Goal: Task Accomplishment & Management: Use online tool/utility

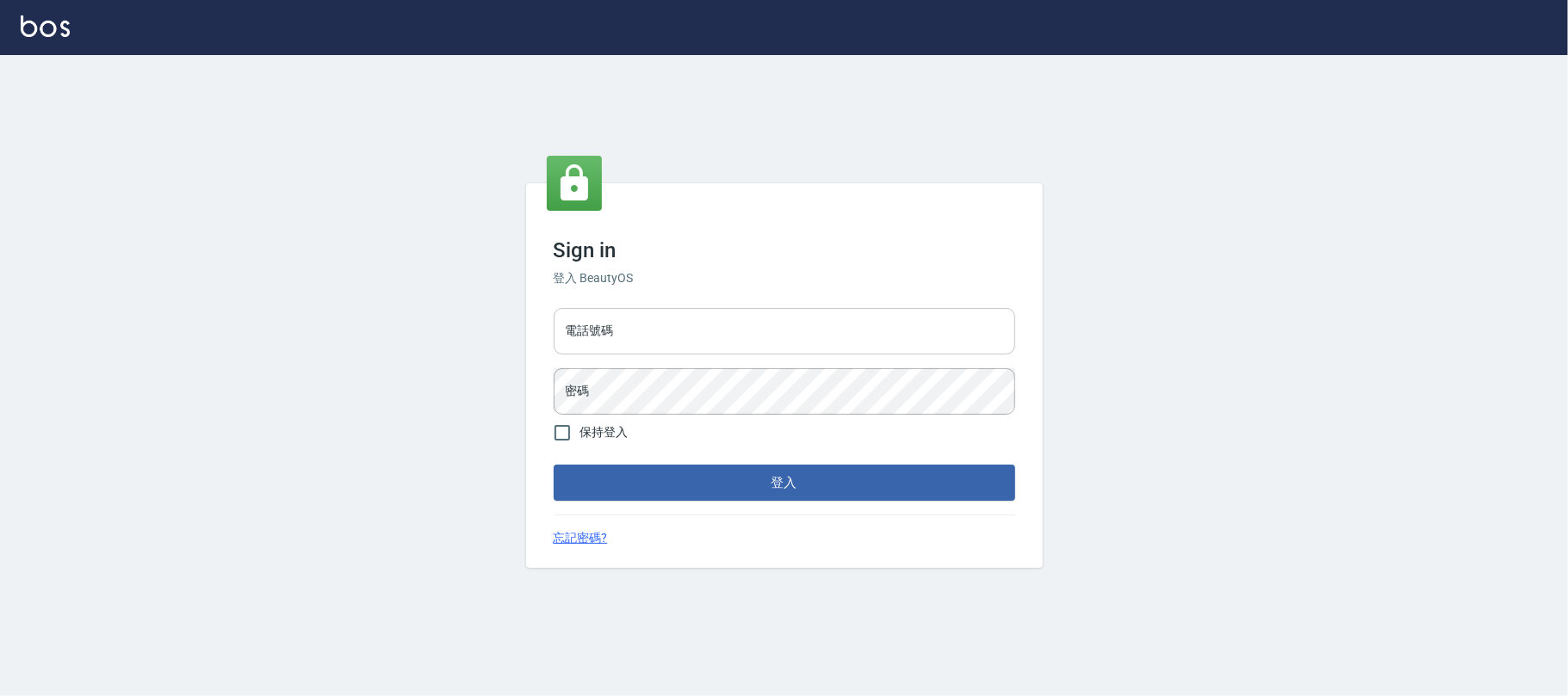
click at [721, 348] on input "電話號碼" at bounding box center [785, 331] width 462 height 47
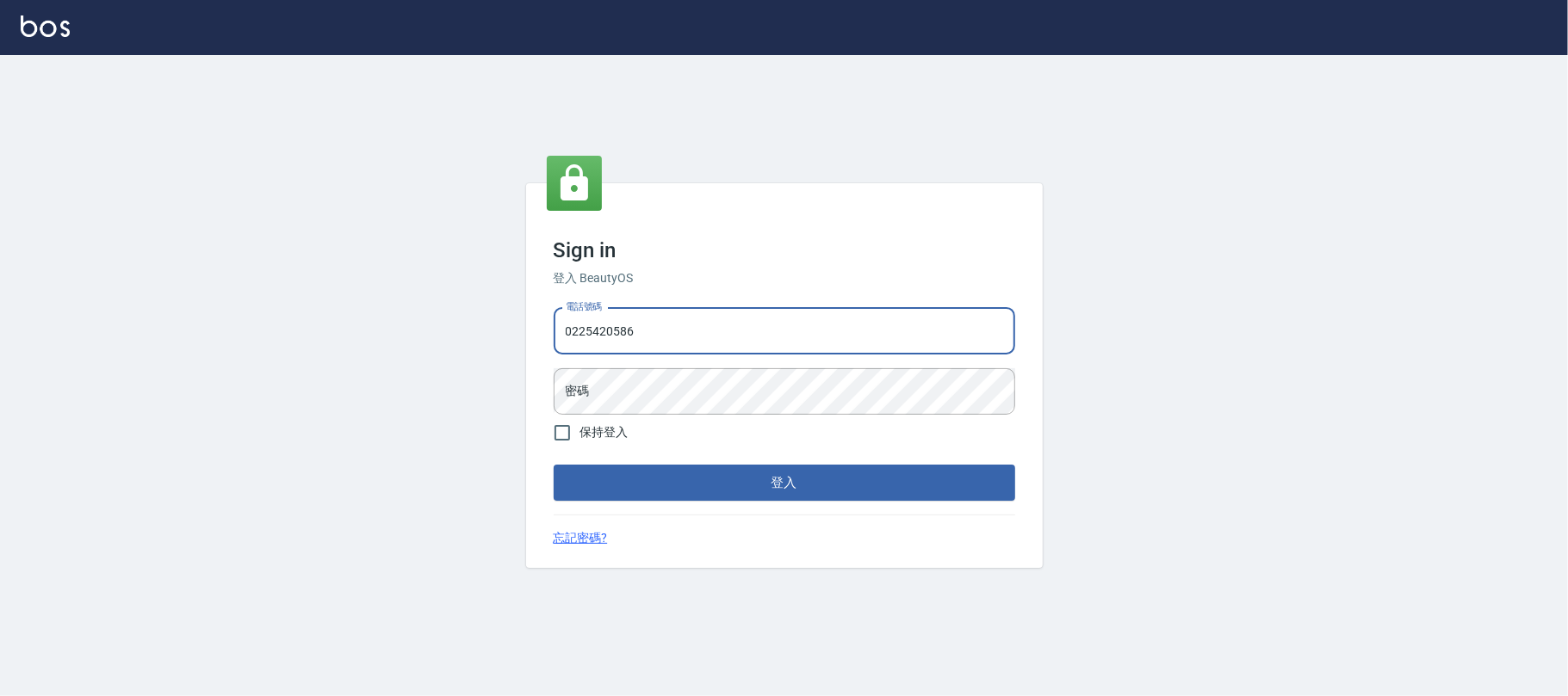
type input "0225420586"
click at [554, 465] on button "登入" at bounding box center [785, 483] width 462 height 36
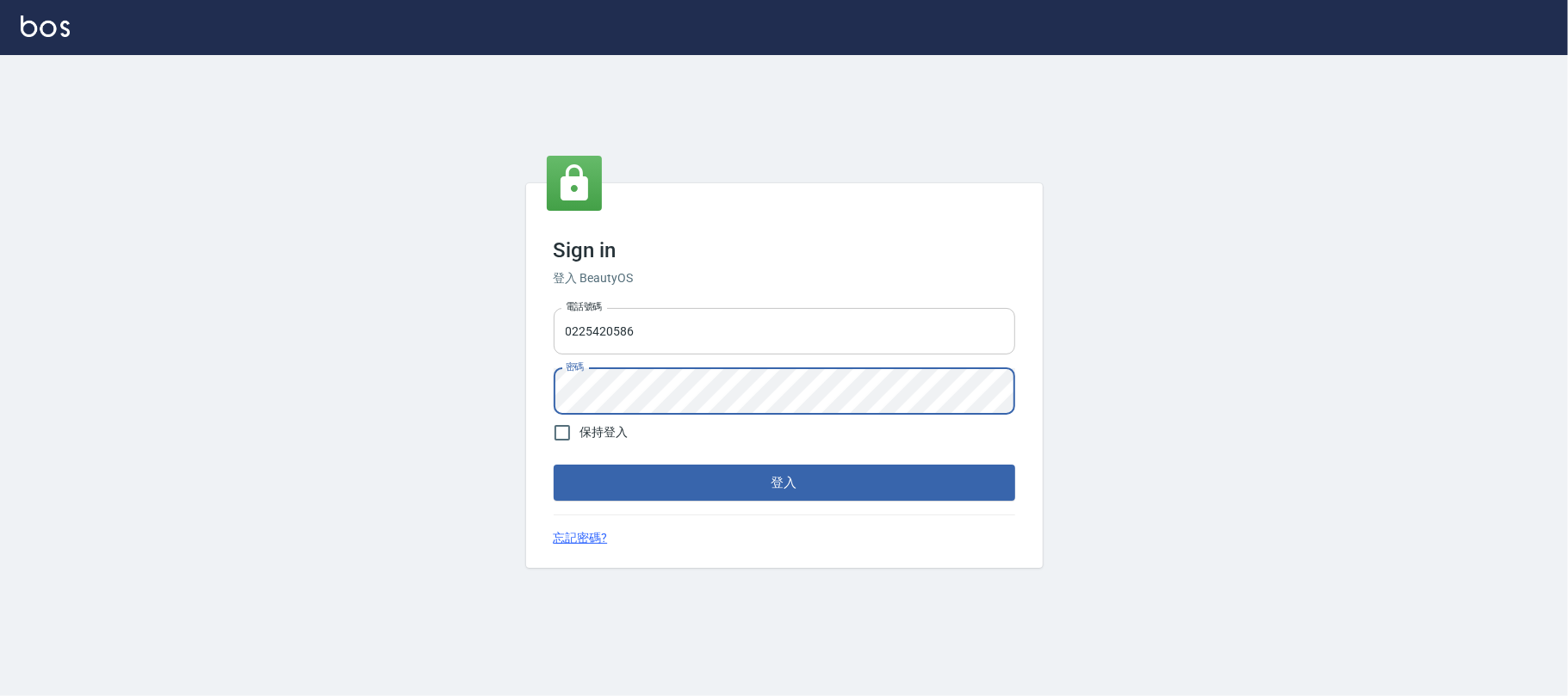
click at [554, 465] on button "登入" at bounding box center [785, 483] width 462 height 36
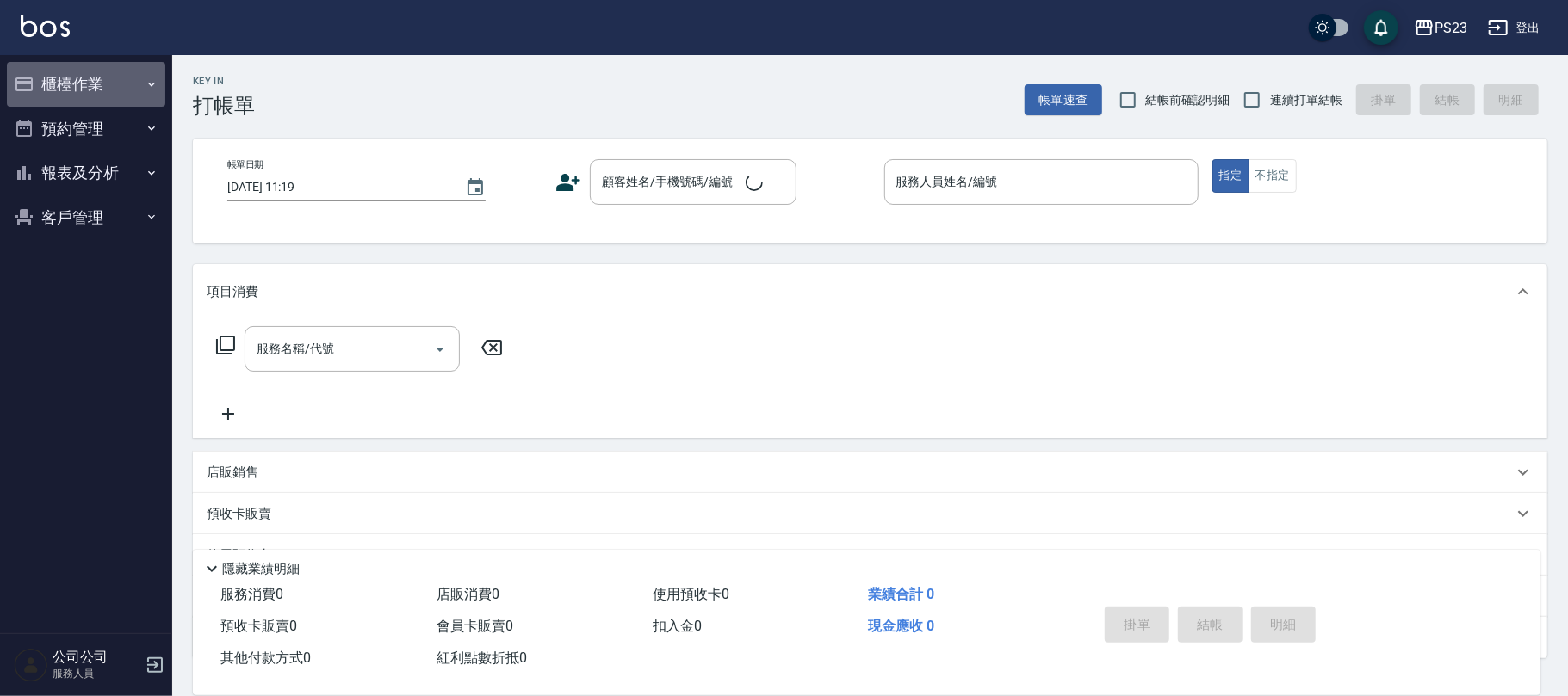
click at [90, 69] on button "櫃檯作業" at bounding box center [86, 84] width 158 height 45
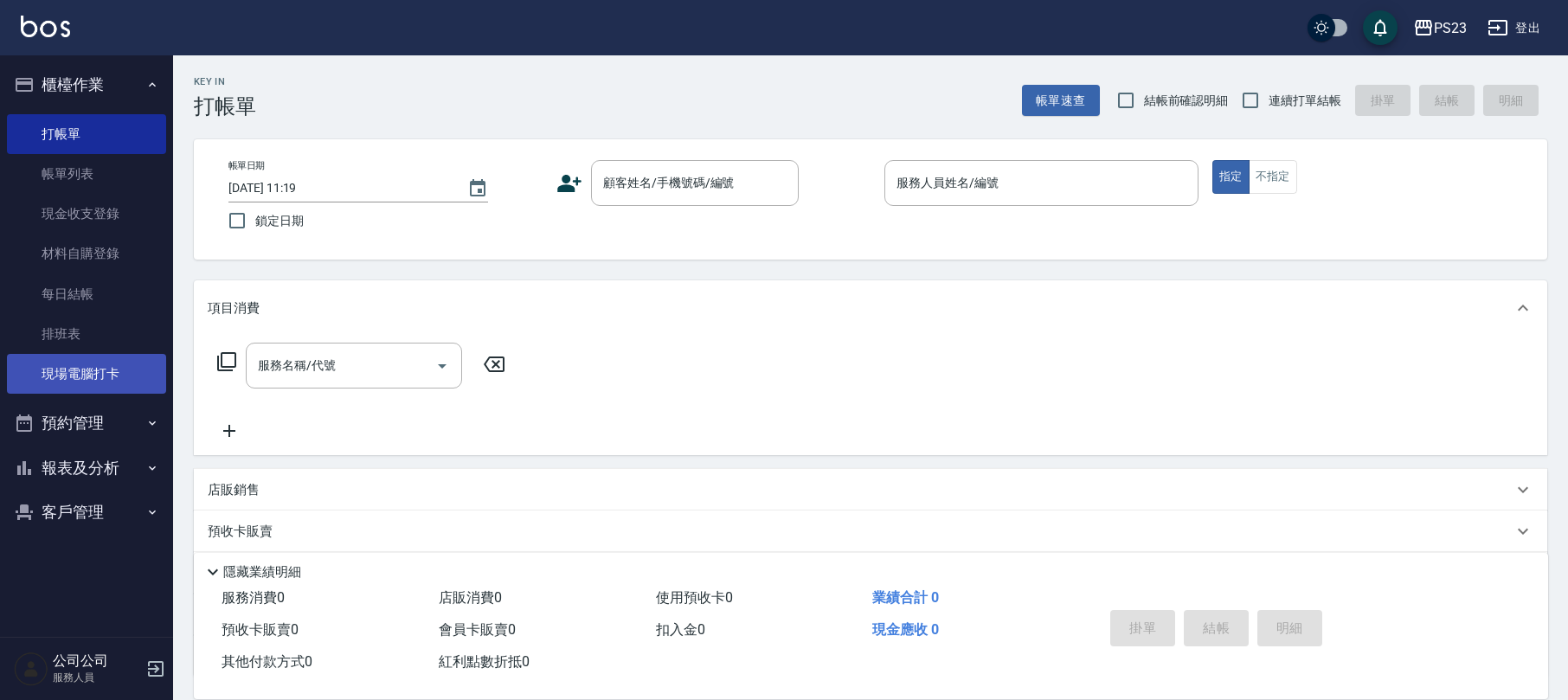
click at [101, 373] on link "現場電腦打卡" at bounding box center [86, 374] width 159 height 40
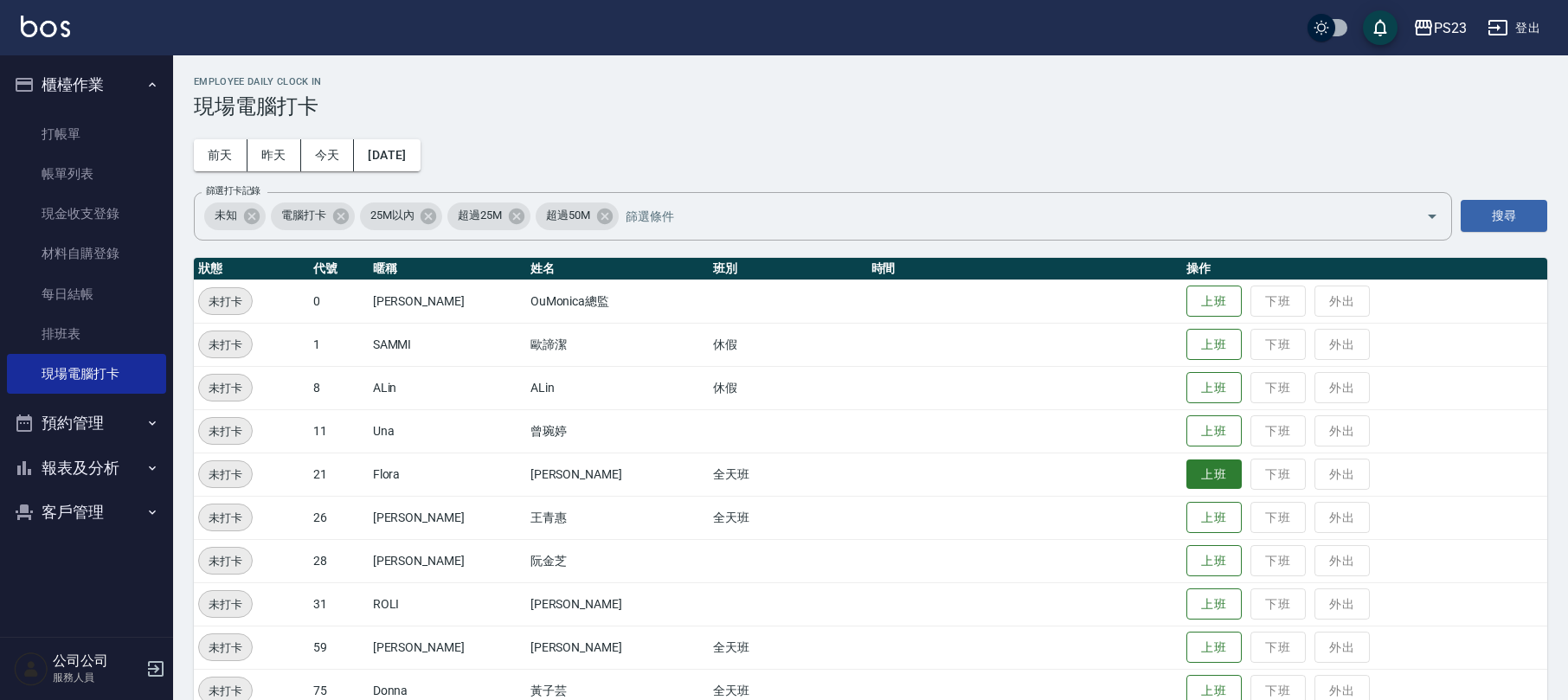
click at [1198, 471] on button "上班" at bounding box center [1213, 475] width 55 height 30
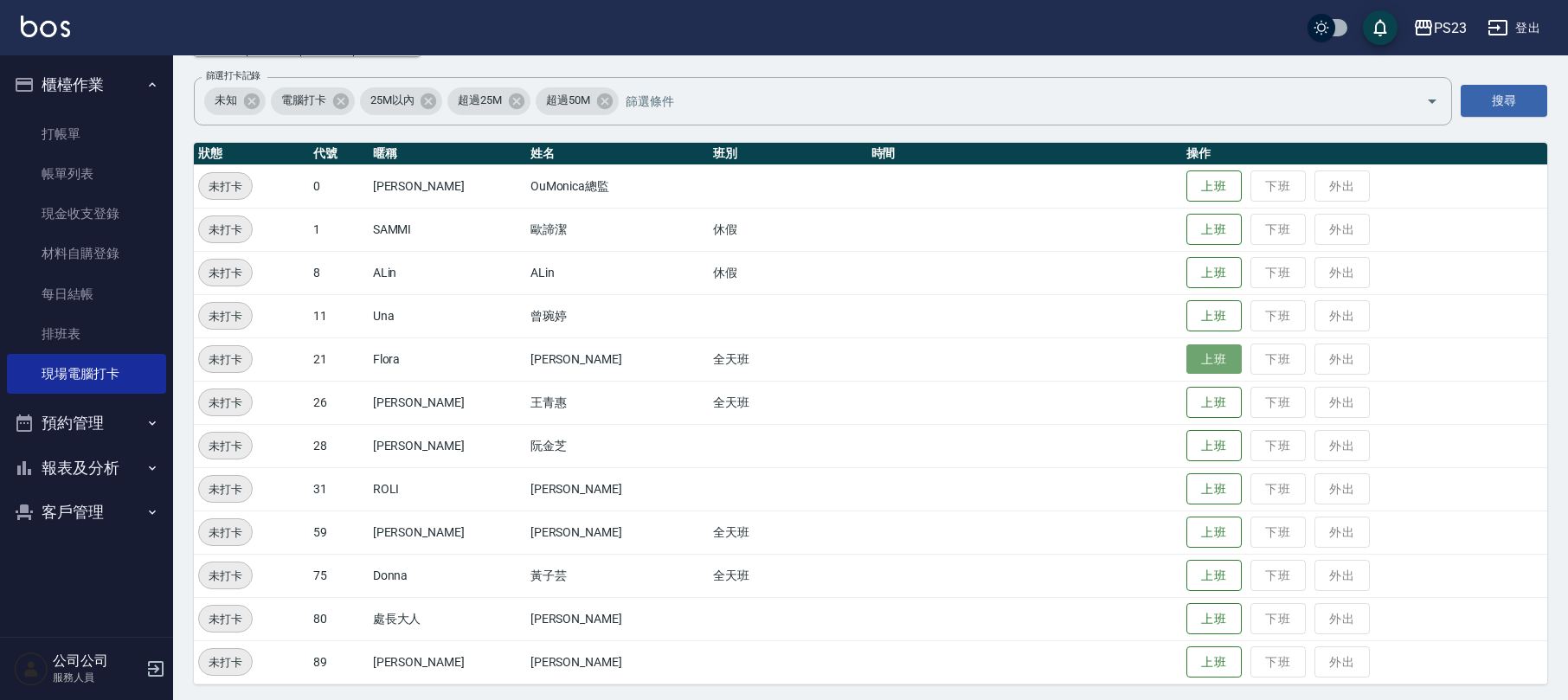
click at [1213, 350] on button "上班" at bounding box center [1213, 359] width 55 height 30
click at [1186, 527] on button "上班" at bounding box center [1213, 533] width 55 height 30
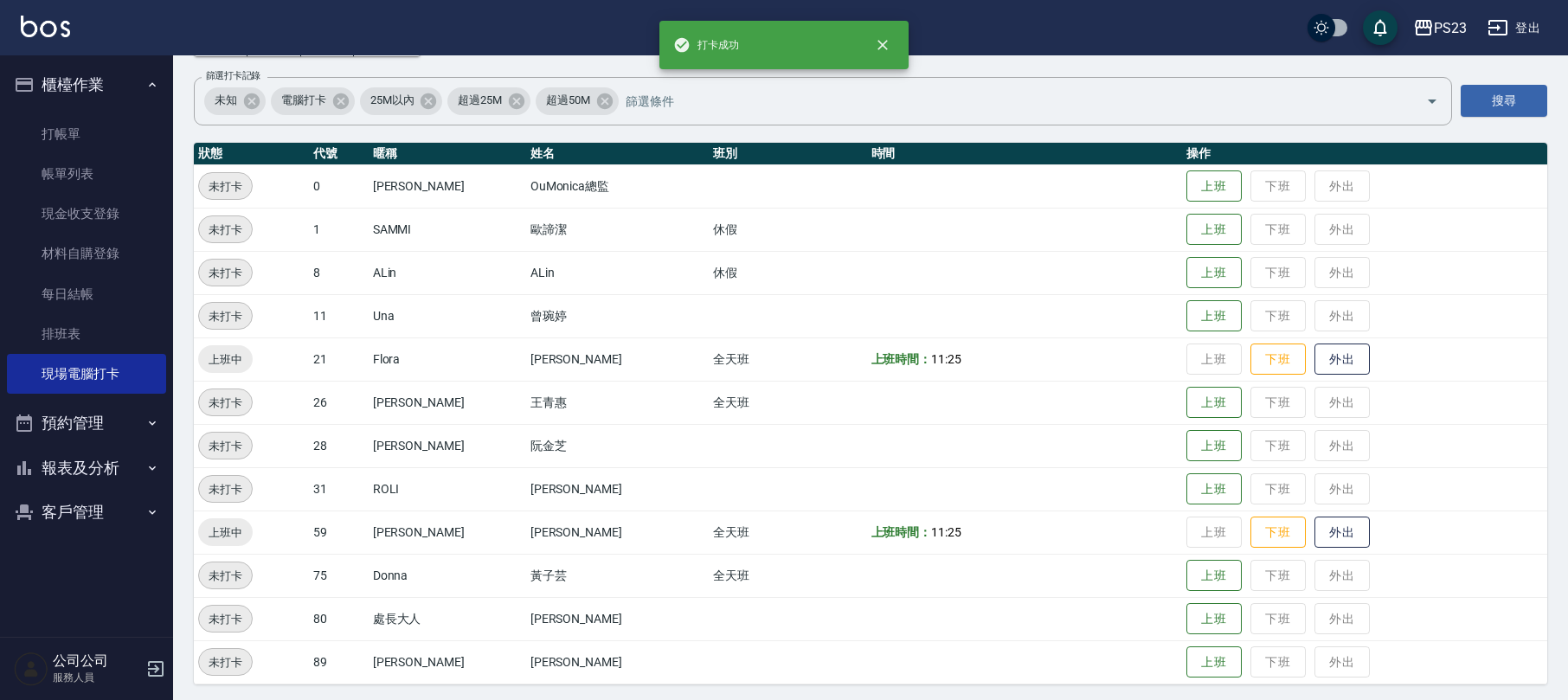
click at [1199, 554] on td "上班 下班 外出" at bounding box center [1364, 575] width 365 height 44
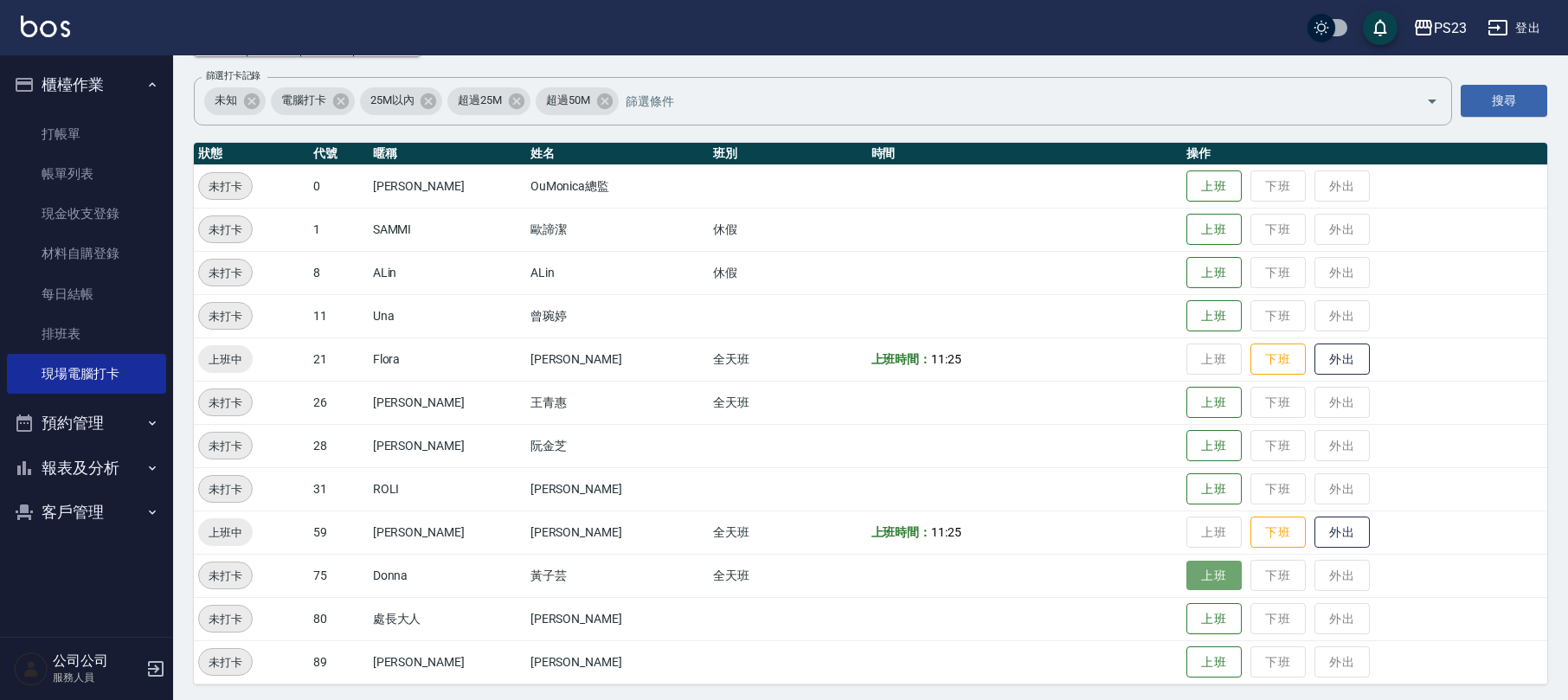
click at [1210, 573] on button "上班" at bounding box center [1213, 576] width 55 height 30
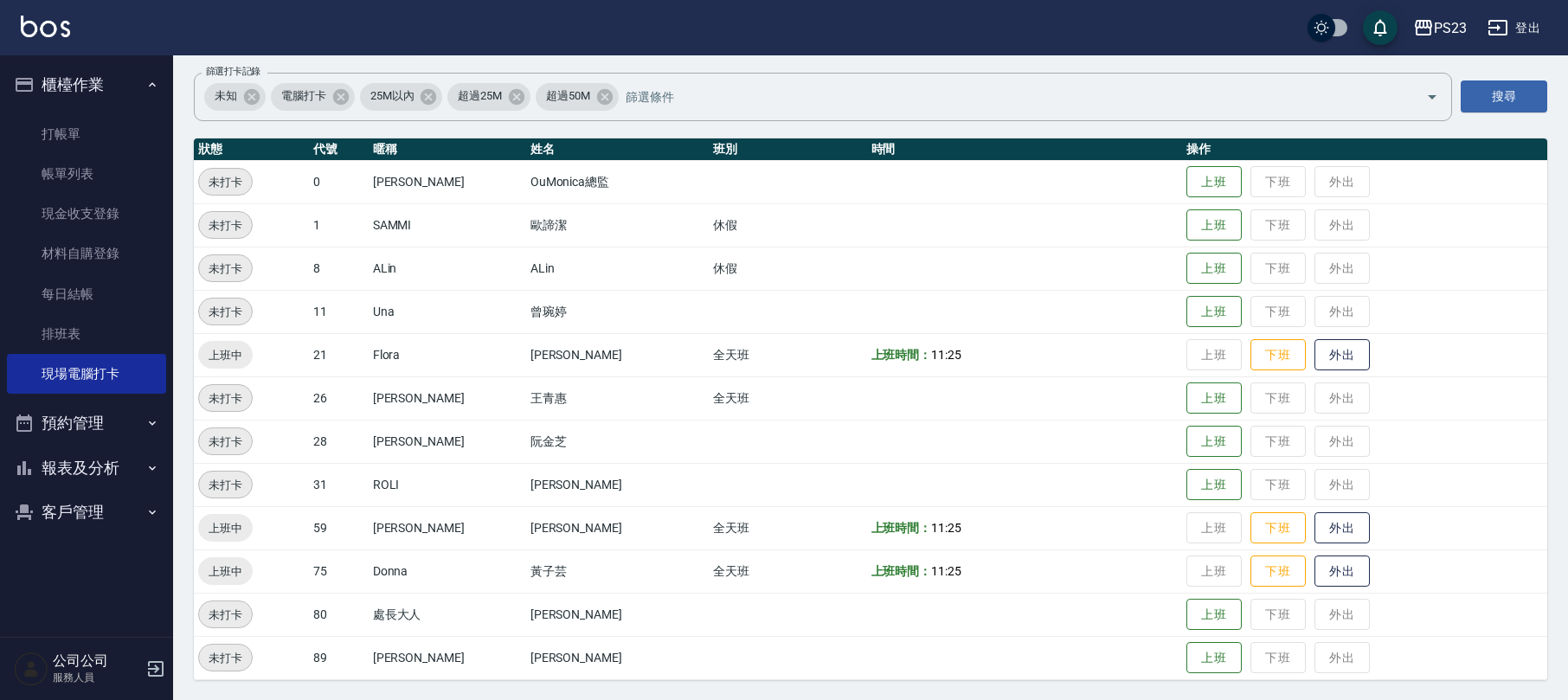
scroll to position [0, 0]
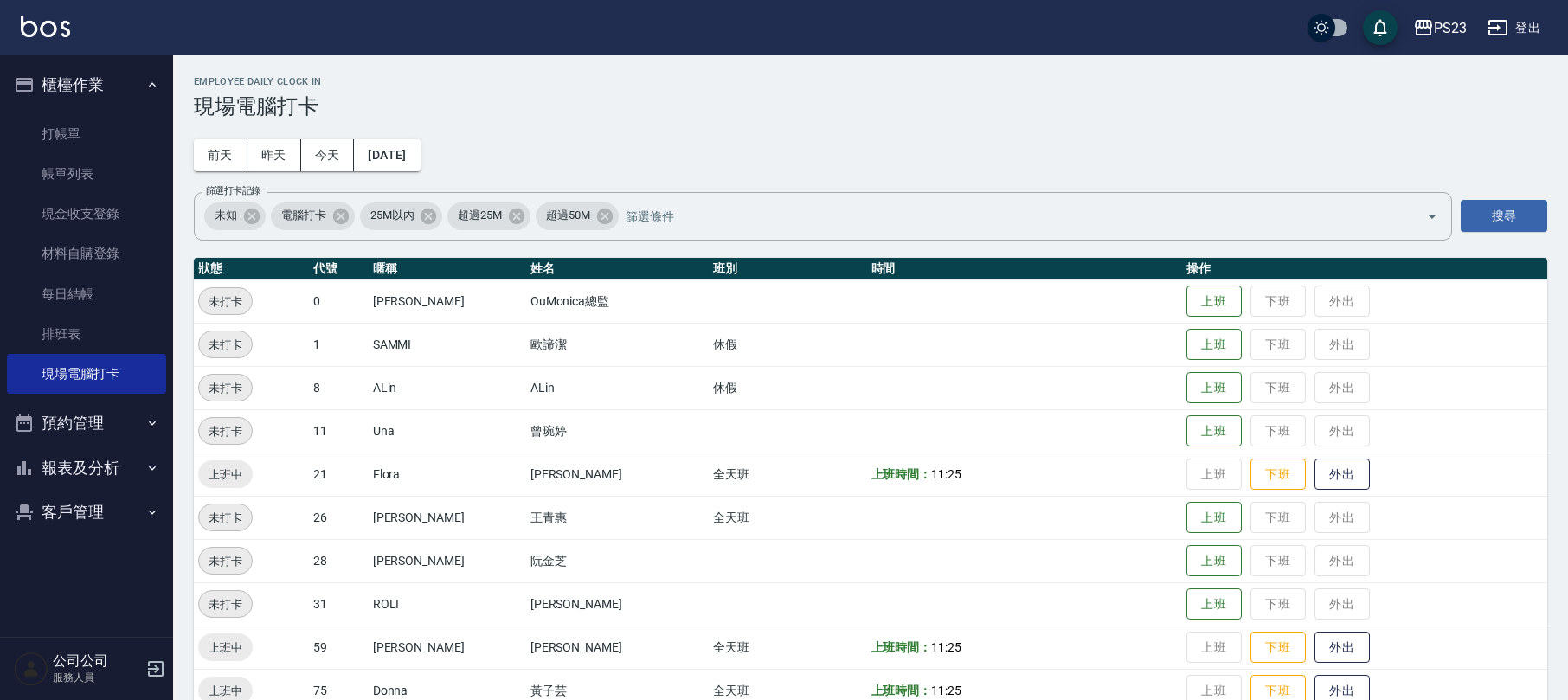
click at [80, 421] on button "預約管理" at bounding box center [86, 423] width 159 height 45
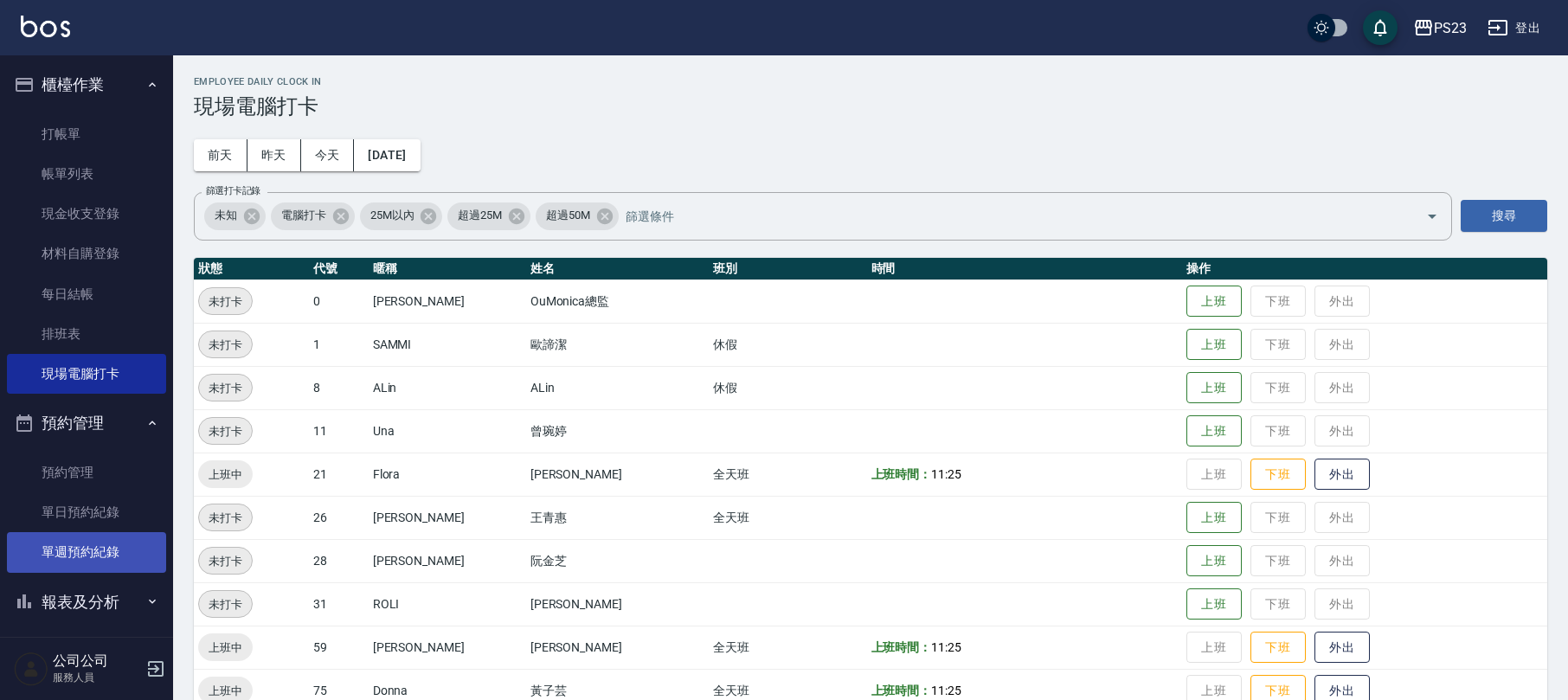
scroll to position [52, 0]
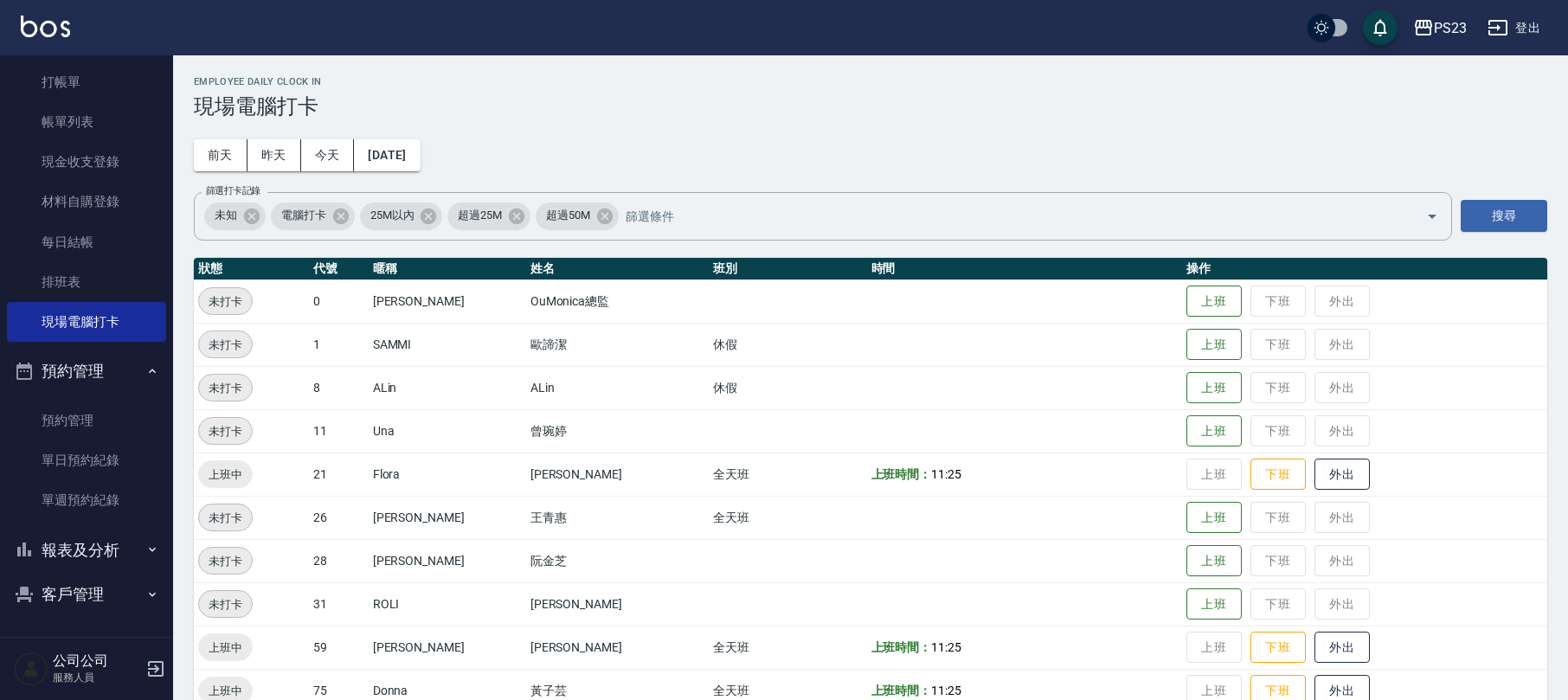
click at [115, 547] on button "報表及分析" at bounding box center [86, 551] width 159 height 45
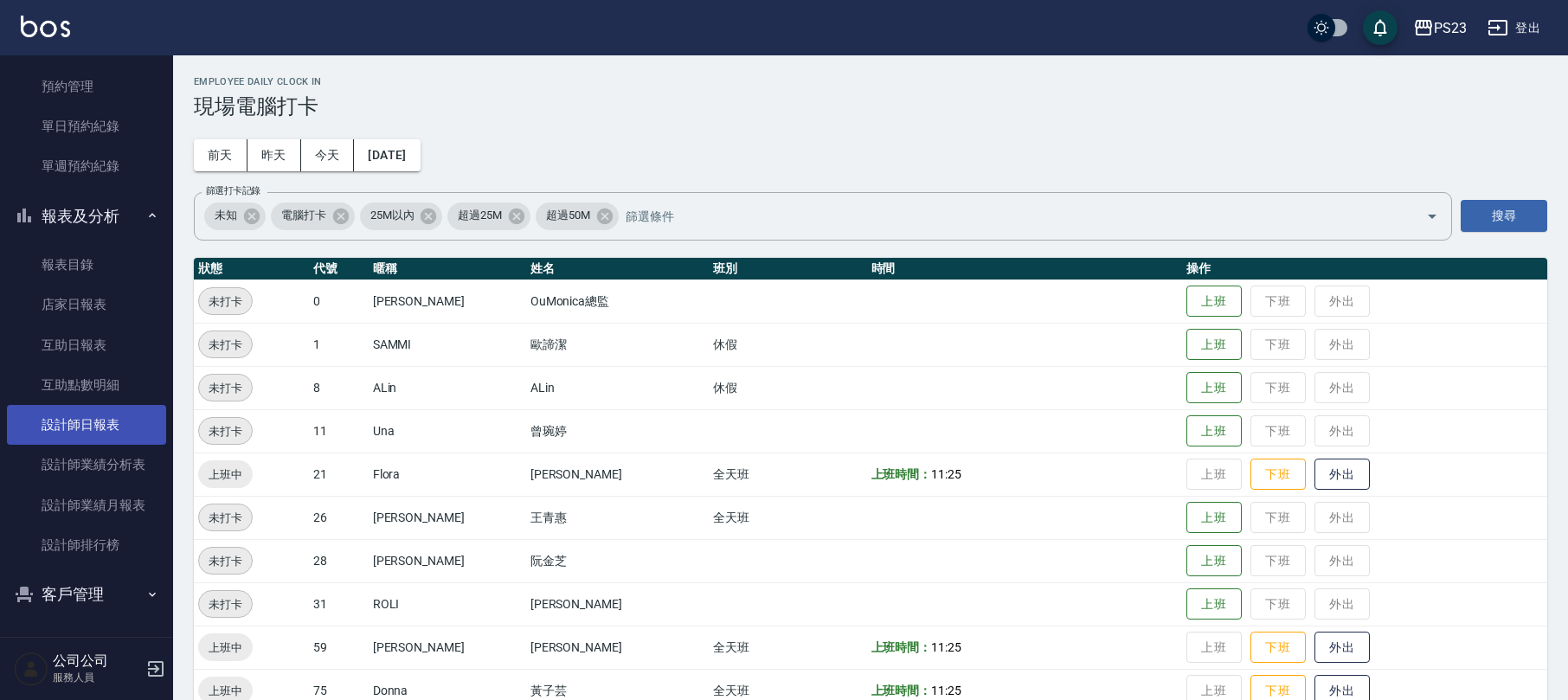
click at [67, 427] on link "設計師日報表" at bounding box center [86, 425] width 159 height 40
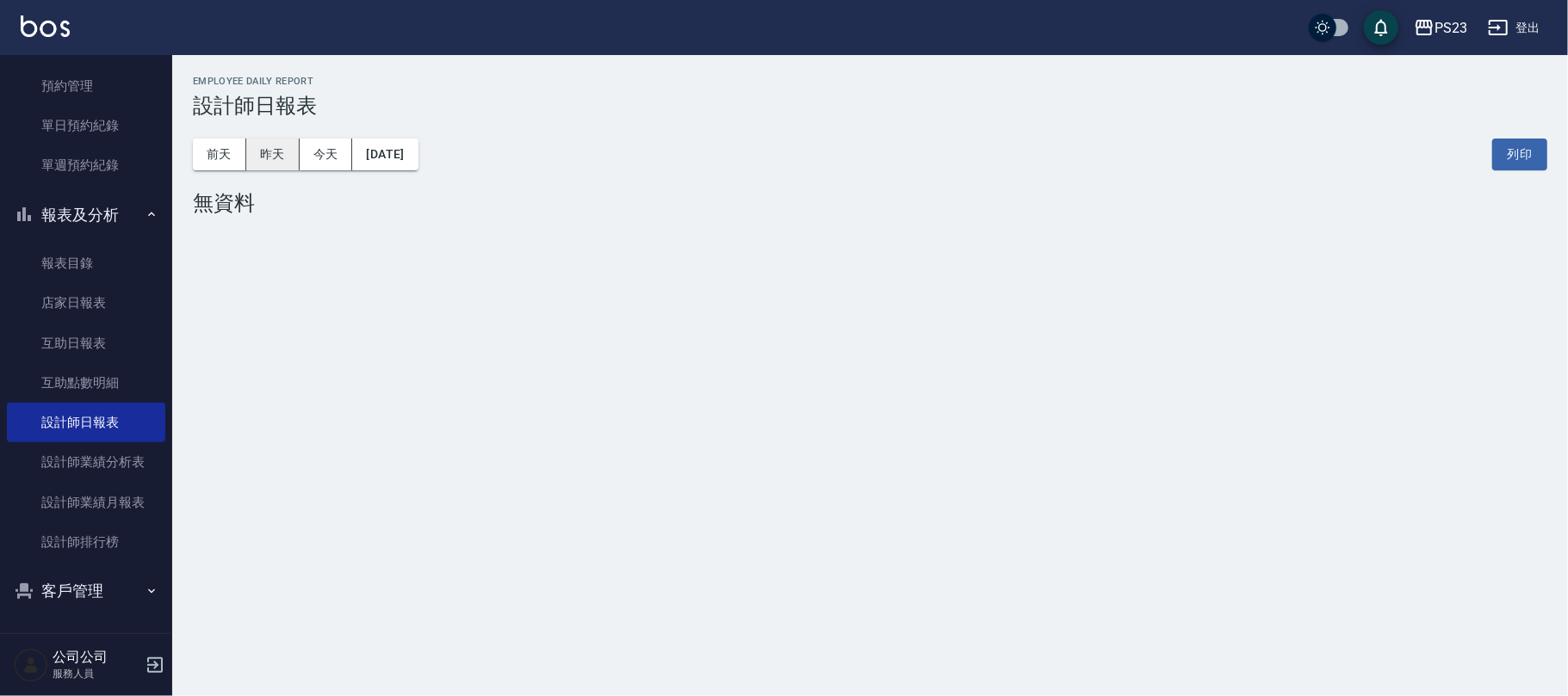
click at [280, 152] on button "昨天" at bounding box center [273, 155] width 53 height 32
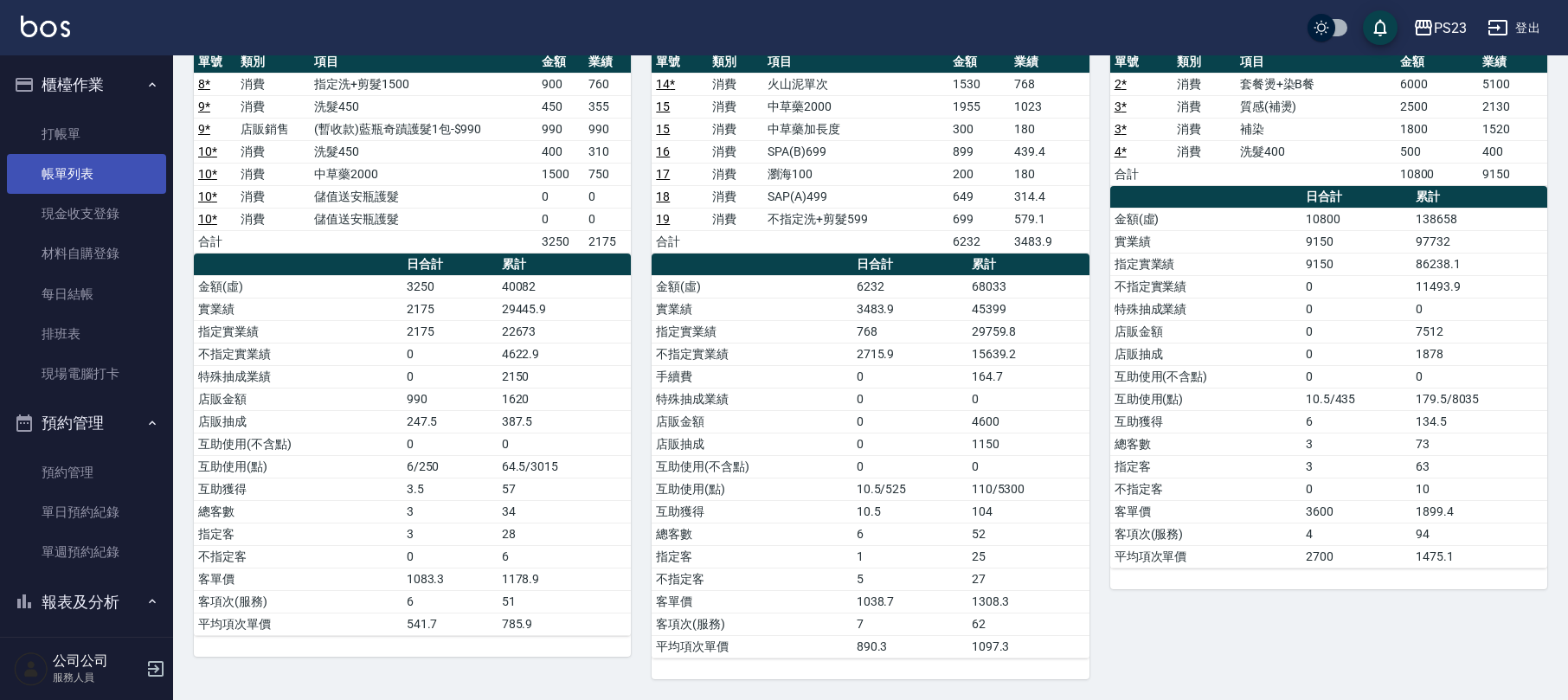
scroll to position [691, 0]
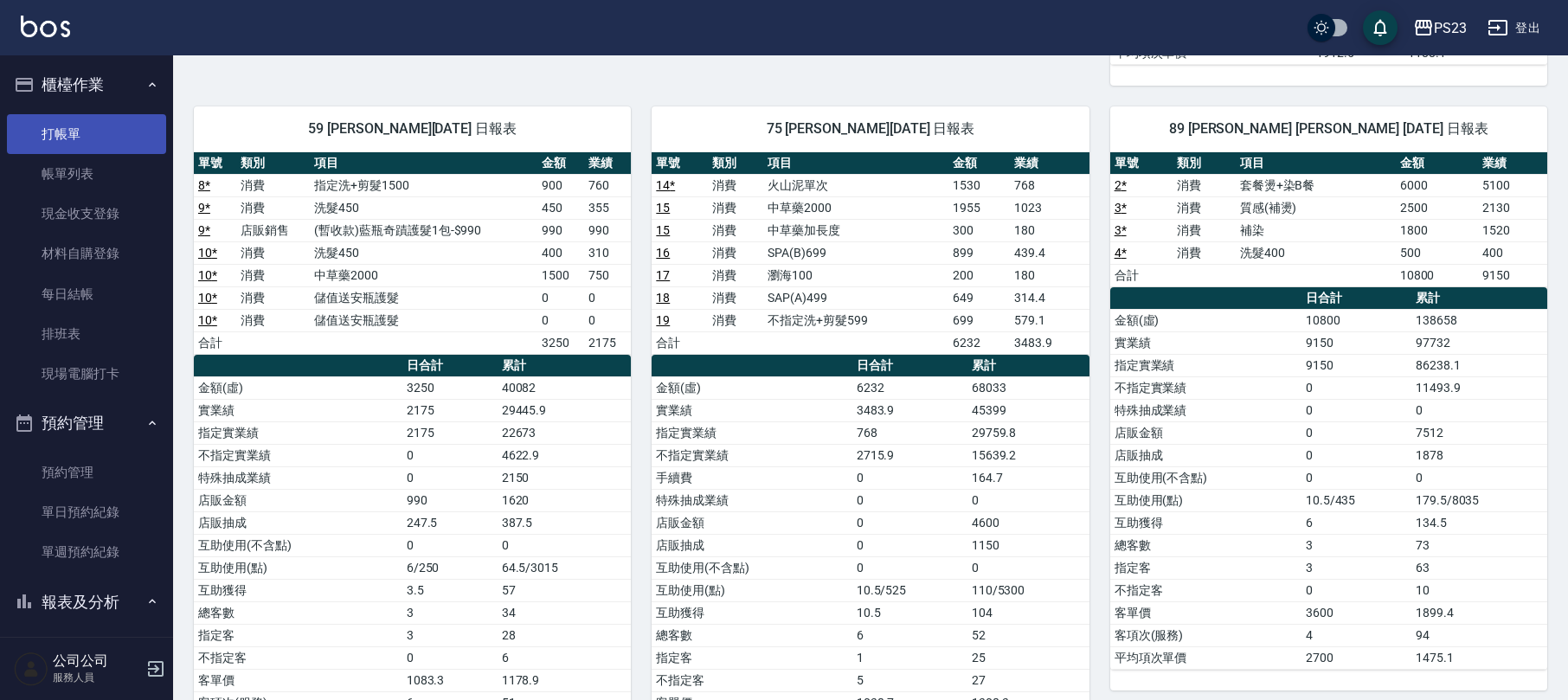
click at [115, 129] on link "打帳單" at bounding box center [86, 133] width 159 height 40
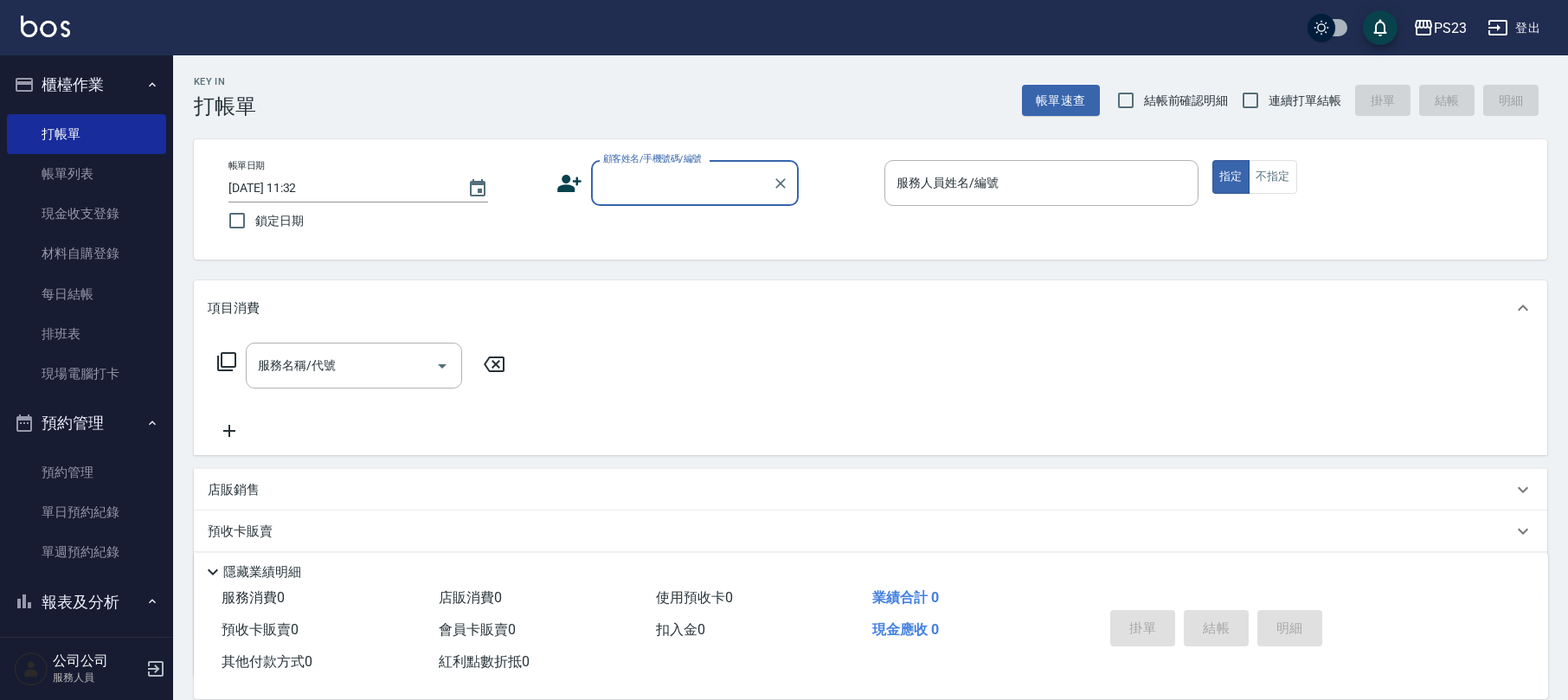
click at [153, 435] on button "預約管理" at bounding box center [86, 423] width 159 height 45
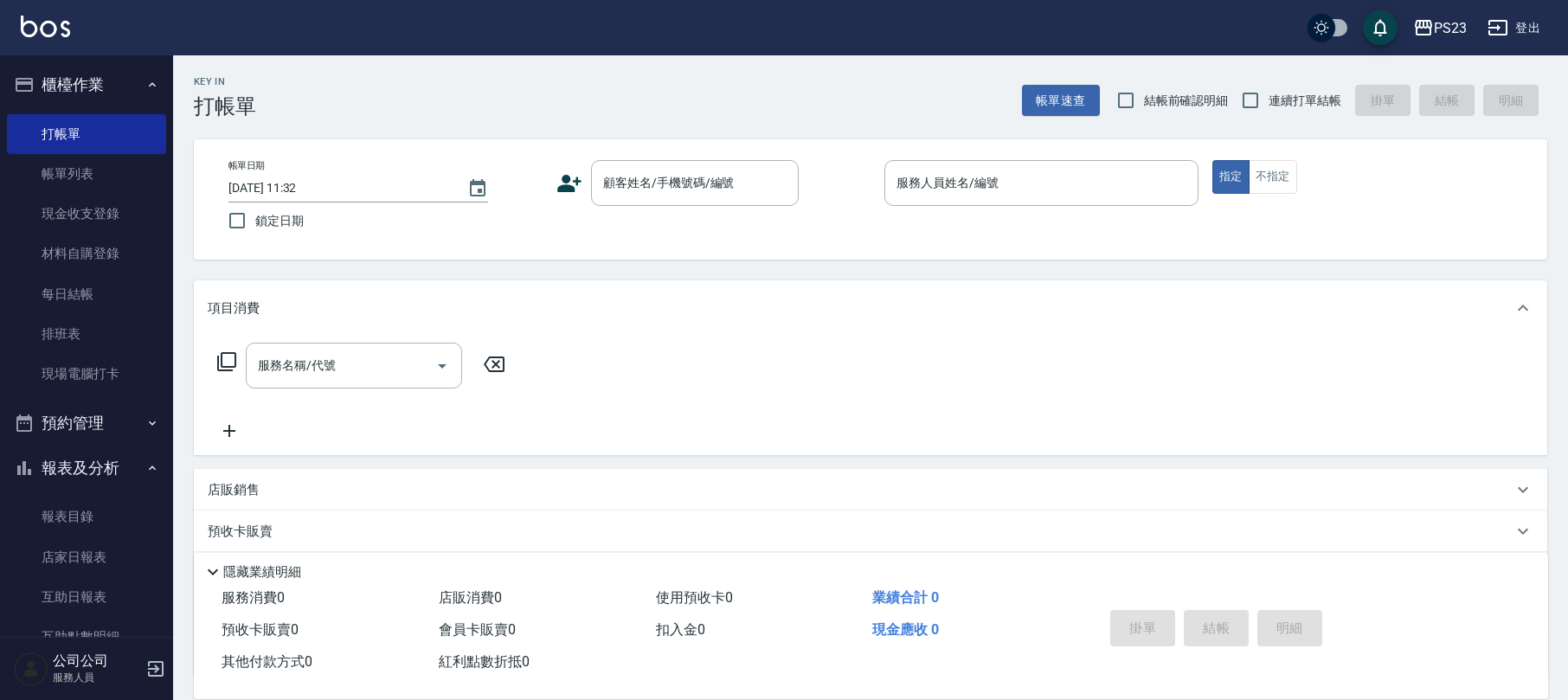
click at [146, 465] on icon "button" at bounding box center [153, 469] width 14 height 14
